Goal: Transaction & Acquisition: Purchase product/service

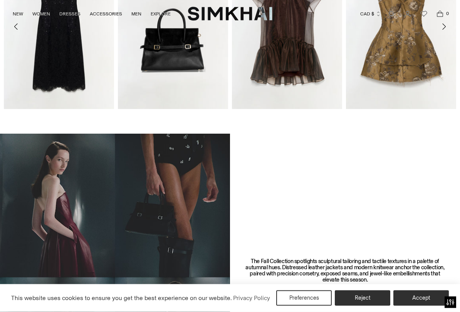
scroll to position [337, 0]
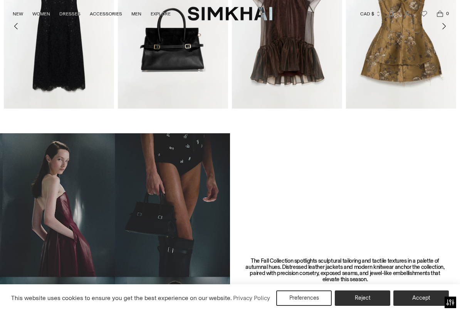
click at [415, 259] on button "Accept" at bounding box center [422, 298] width 56 height 15
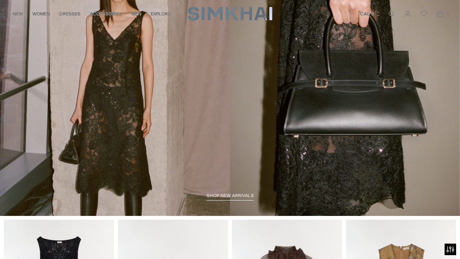
scroll to position [0, 0]
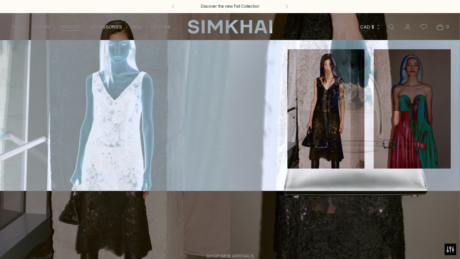
click at [31, 53] on link "All Dresses" at bounding box center [24, 52] width 31 height 5
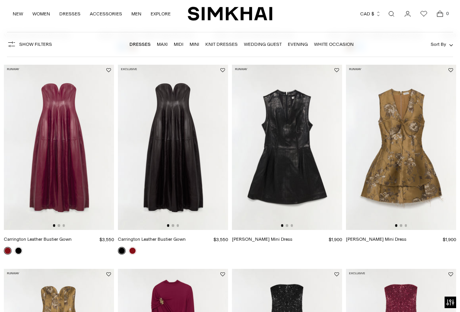
scroll to position [268, 0]
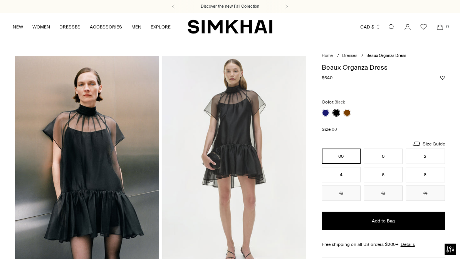
scroll to position [2, 0]
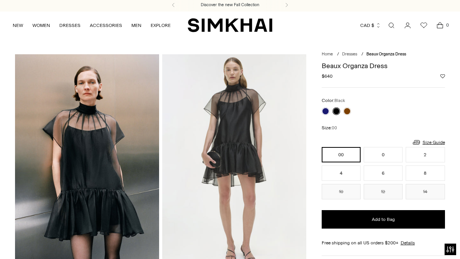
click at [335, 111] on link at bounding box center [337, 112] width 8 height 8
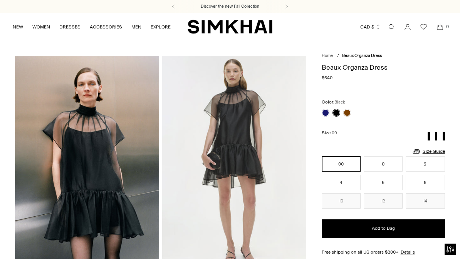
click at [345, 115] on link at bounding box center [347, 113] width 8 height 8
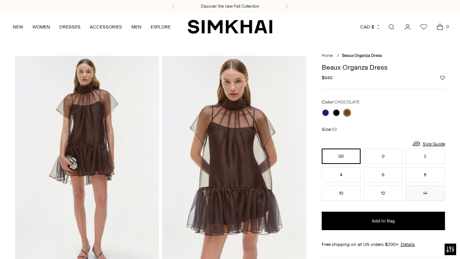
click at [327, 114] on link at bounding box center [326, 113] width 8 height 8
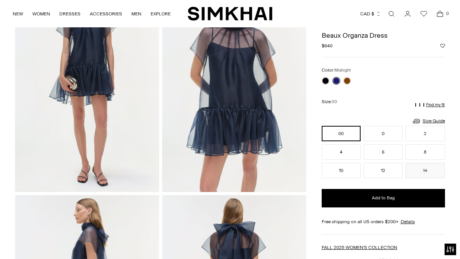
scroll to position [71, 0]
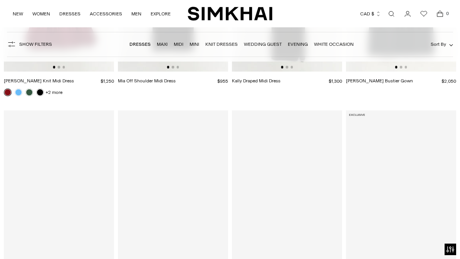
scroll to position [1227, 0]
